Goal: Task Accomplishment & Management: Complete application form

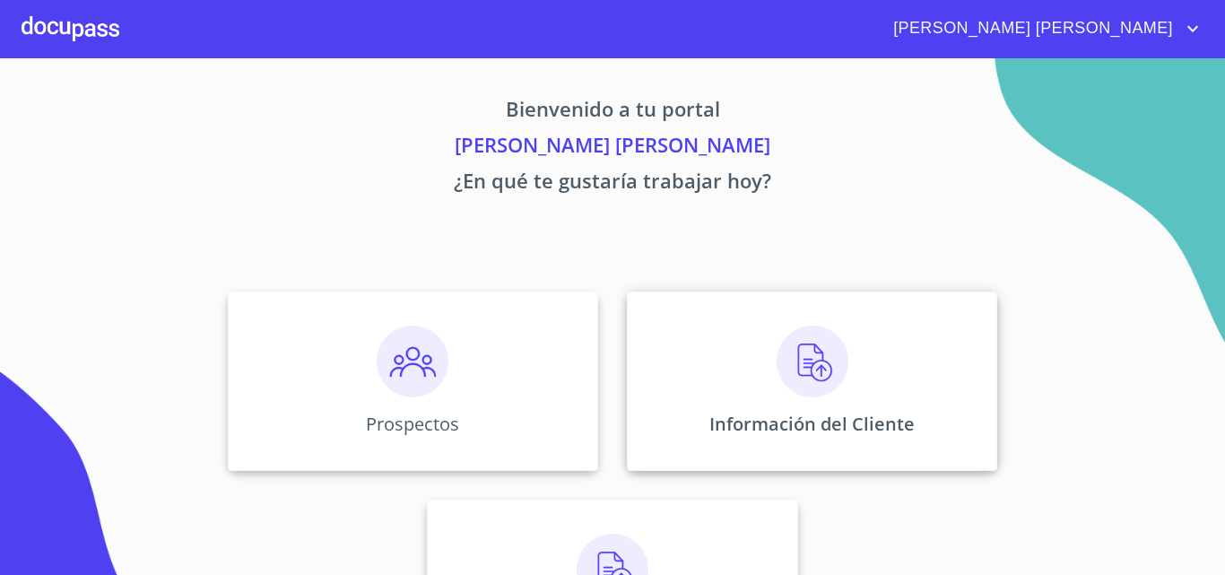
click at [781, 398] on div "Información del Cliente" at bounding box center [812, 380] width 370 height 179
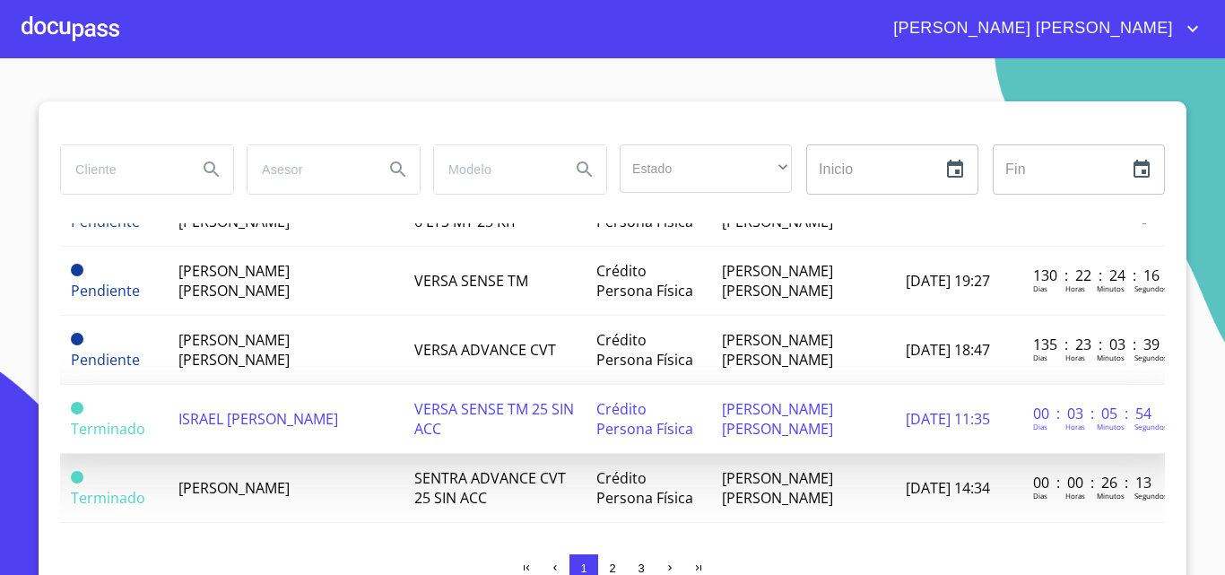
scroll to position [538, 0]
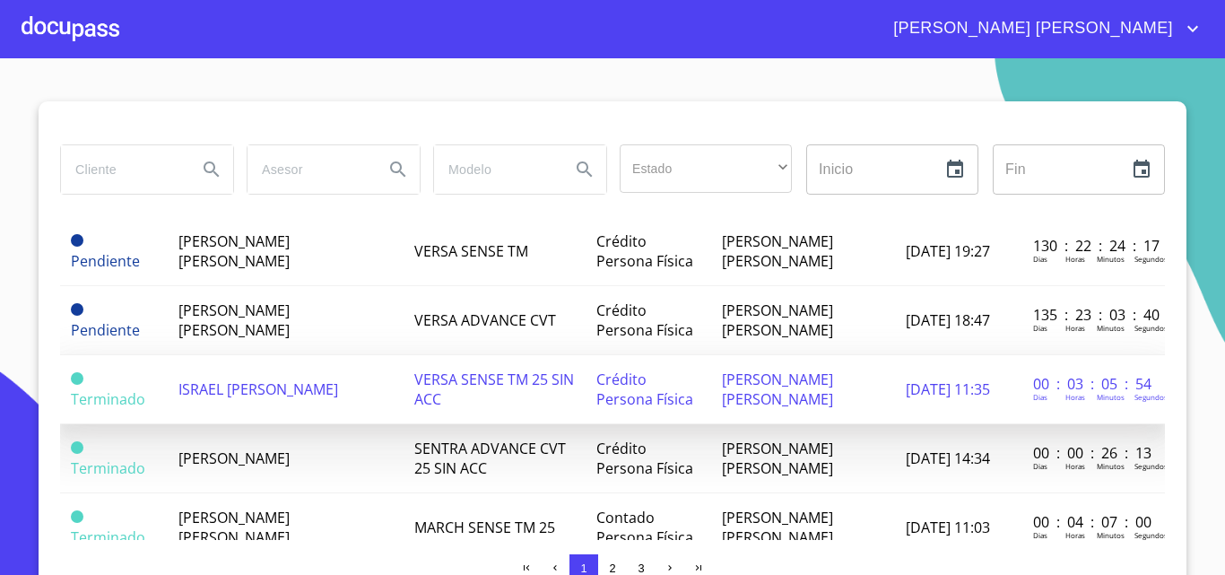
click at [245, 379] on span "ISRAEL [PERSON_NAME]" at bounding box center [258, 389] width 160 height 20
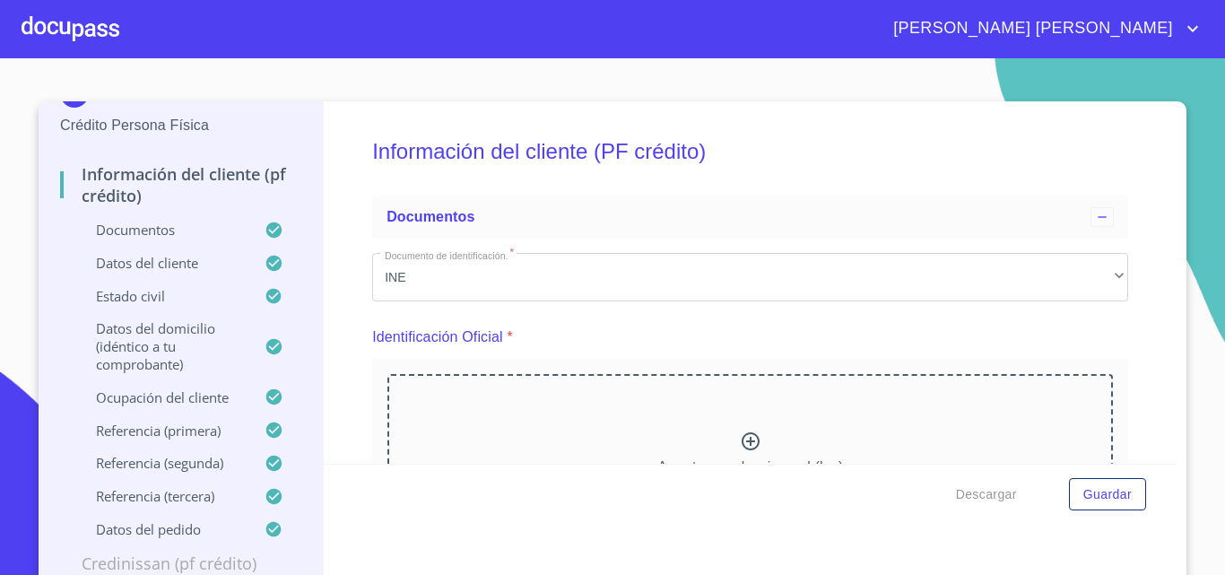
scroll to position [90, 0]
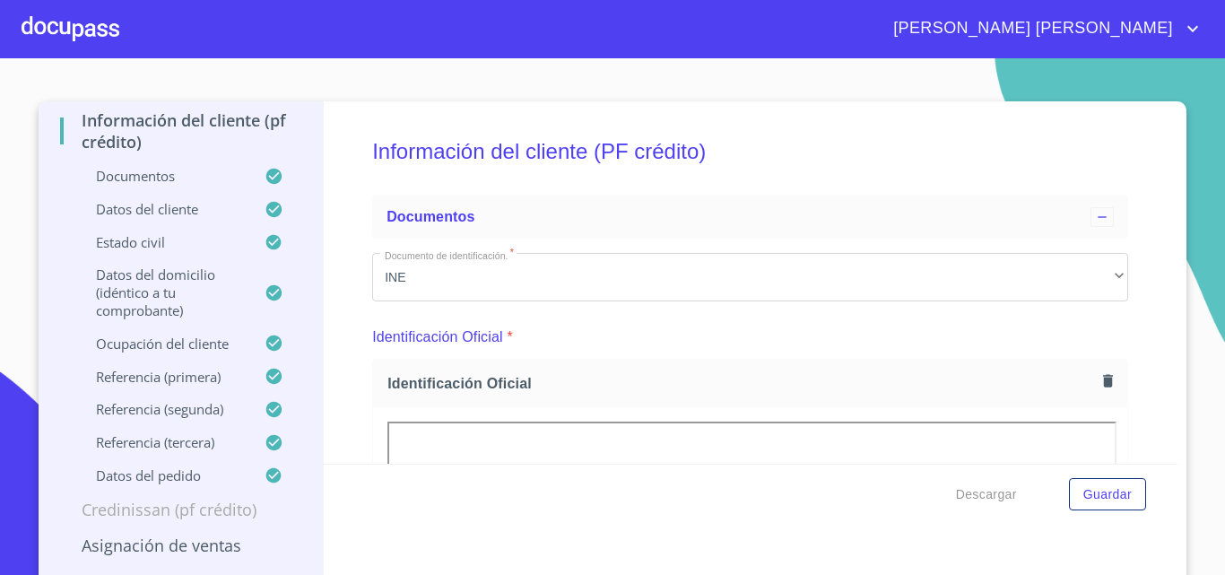
click at [156, 174] on p "Documentos" at bounding box center [162, 176] width 204 height 18
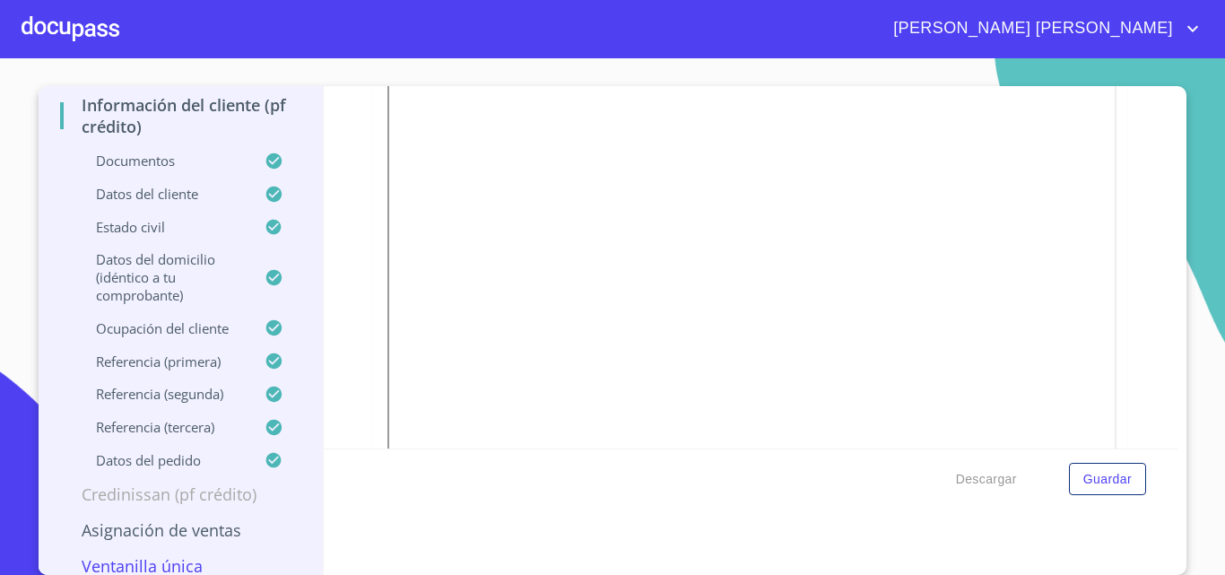
scroll to position [896, 0]
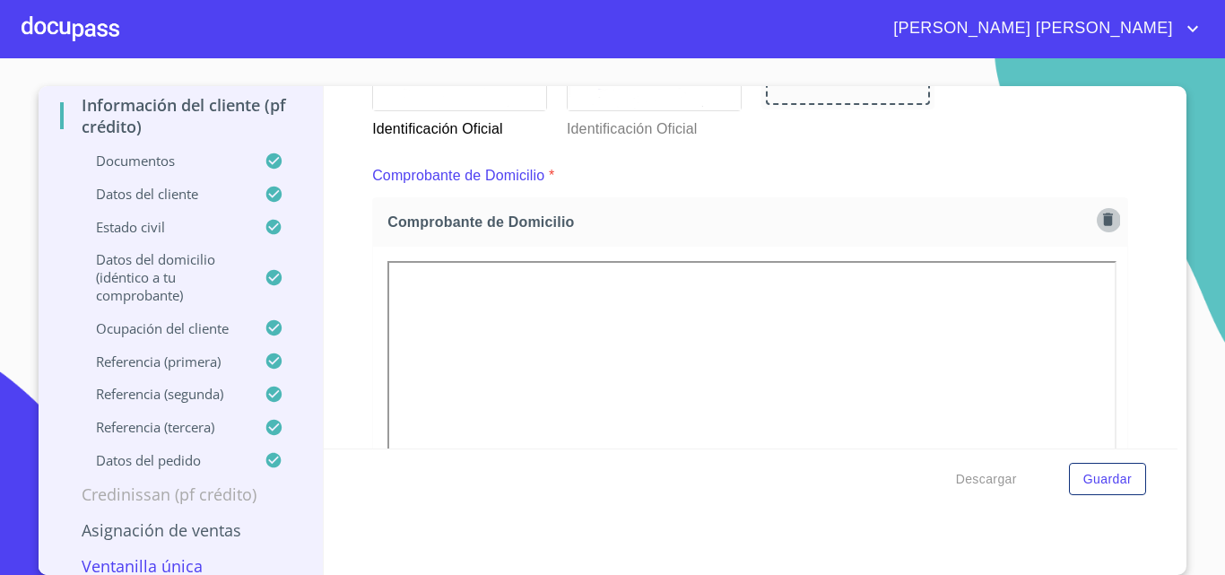
click at [1099, 217] on icon "button" at bounding box center [1107, 219] width 17 height 17
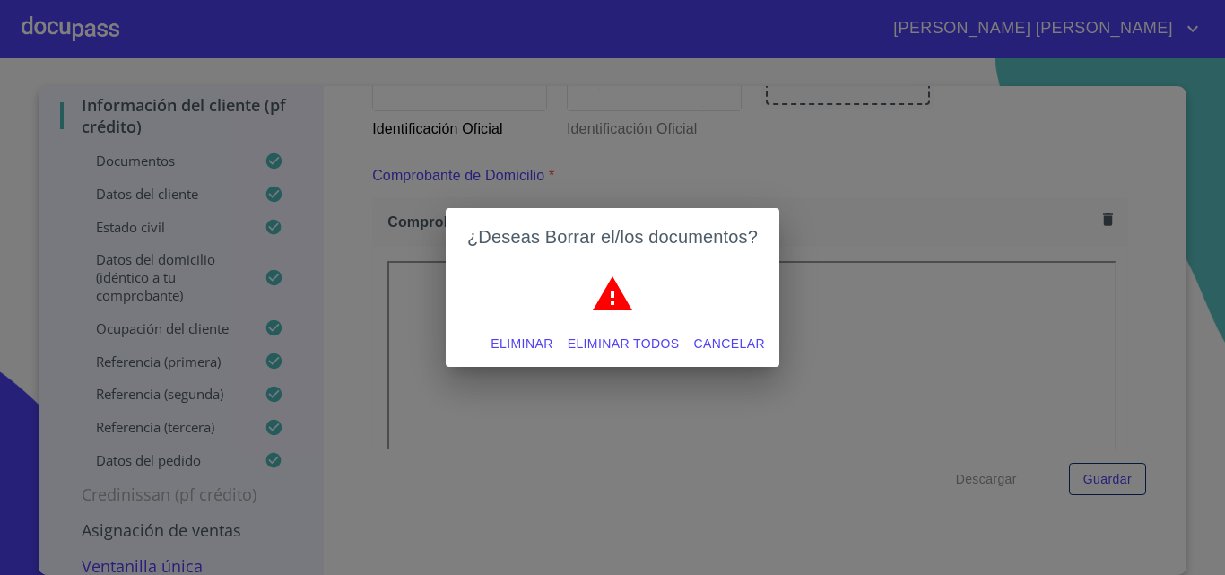
click at [506, 348] on span "Eliminar" at bounding box center [521, 344] width 62 height 22
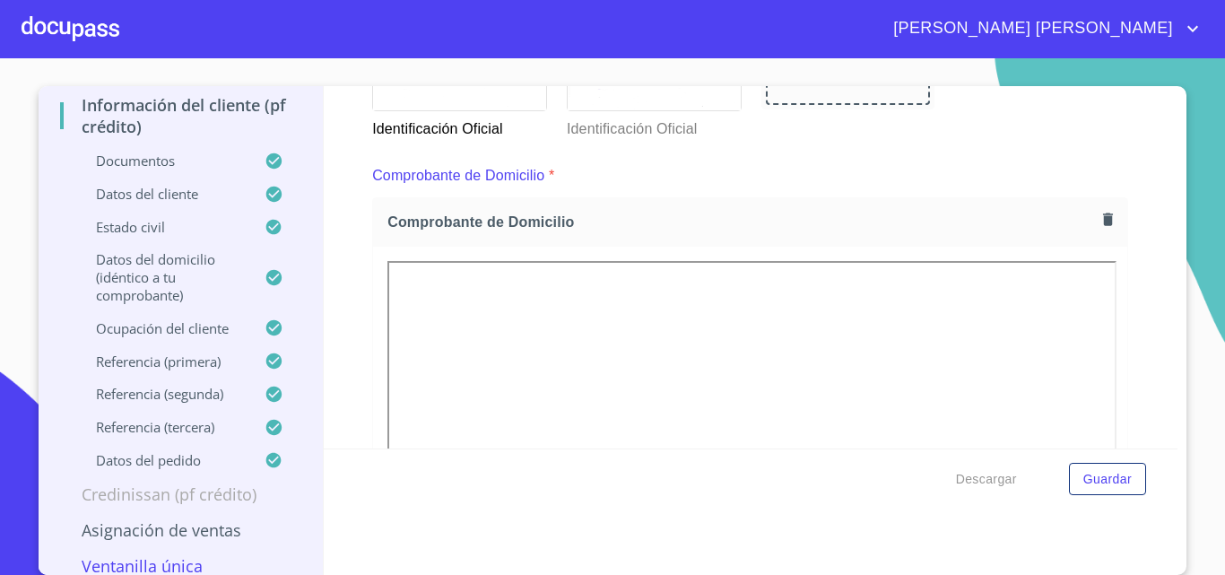
click at [727, 164] on div "Comprobante de Domicilio *" at bounding box center [750, 175] width 756 height 43
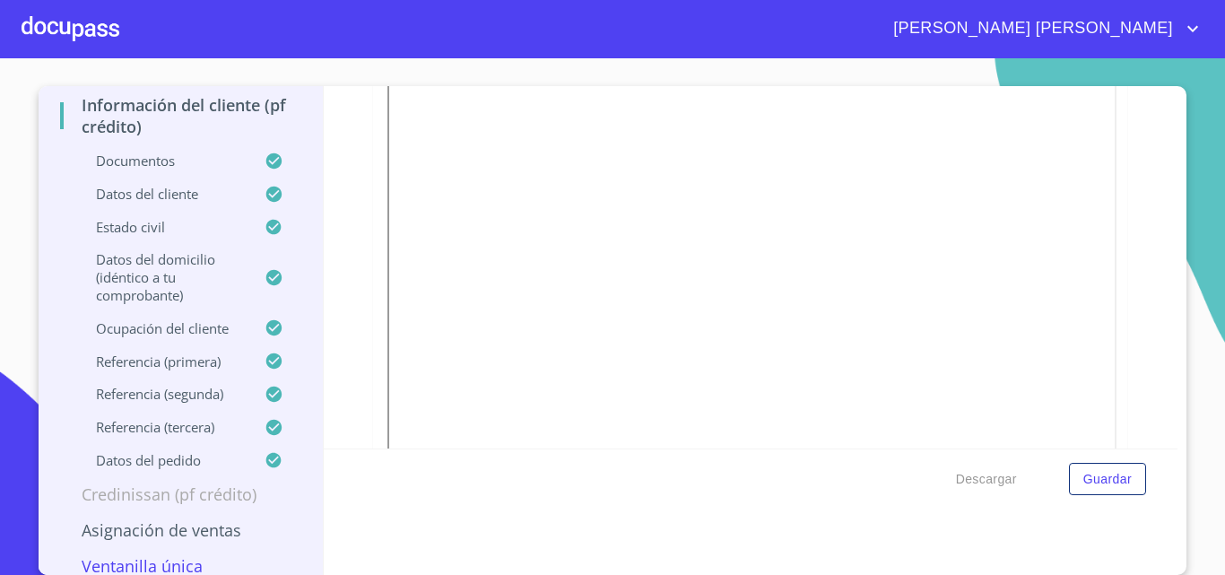
scroll to position [1076, 0]
click at [1092, 470] on span "Guardar" at bounding box center [1107, 479] width 48 height 22
